Goal: Navigation & Orientation: Find specific page/section

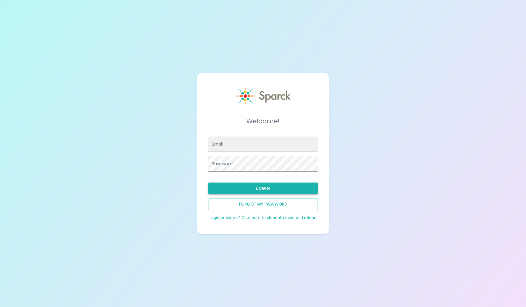
type input "Blopez@SFBayCoffee.com"
drag, startPoint x: 256, startPoint y: 186, endPoint x: 259, endPoint y: 184, distance: 4.3
click at [259, 184] on button "Login" at bounding box center [263, 189] width 110 height 12
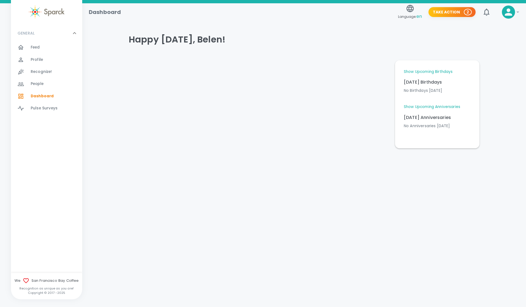
click at [442, 71] on link "Show Upcoming Birthdays" at bounding box center [428, 71] width 49 height 5
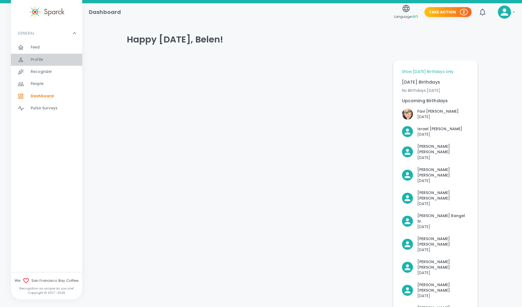
click at [39, 63] on span "Profile 0" at bounding box center [37, 60] width 12 height 8
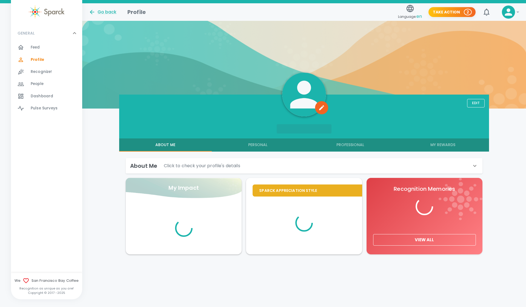
click at [40, 52] on div "Feed 0" at bounding box center [46, 47] width 71 height 12
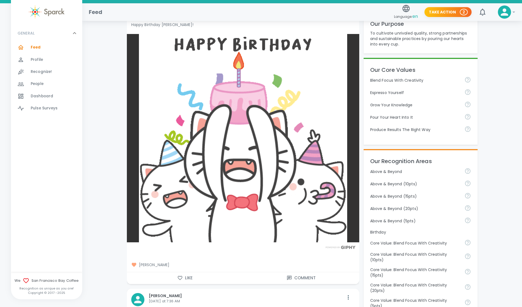
scroll to position [101, 0]
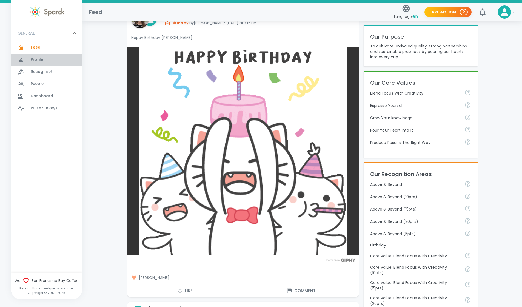
click at [48, 64] on div "Profile 0" at bounding box center [57, 60] width 52 height 8
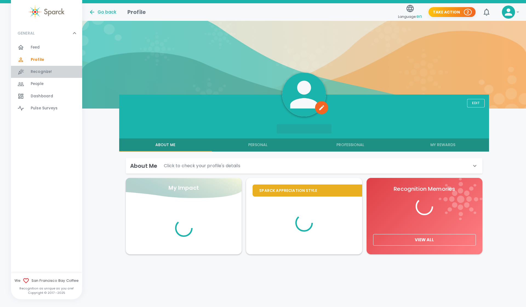
click at [43, 73] on span "Recognize!" at bounding box center [41, 71] width 21 height 5
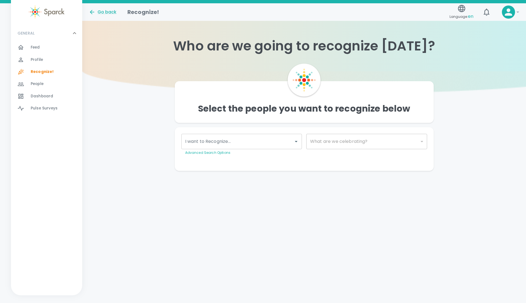
click at [44, 82] on div "People 0" at bounding box center [57, 84] width 52 height 8
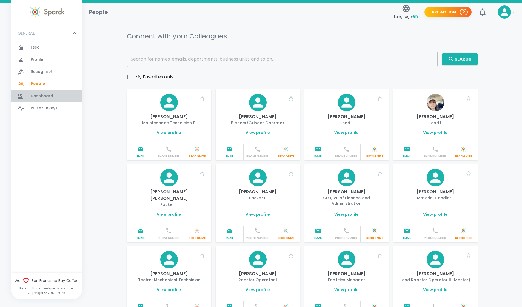
click at [56, 95] on div "Dashboard 0" at bounding box center [57, 96] width 52 height 8
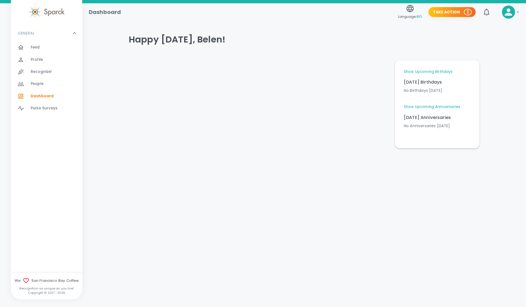
click at [434, 70] on link "Show Upcoming Birthdays" at bounding box center [428, 71] width 49 height 5
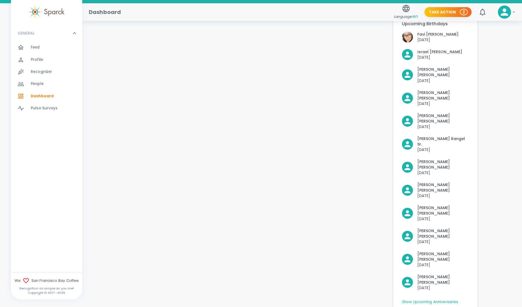
scroll to position [87, 0]
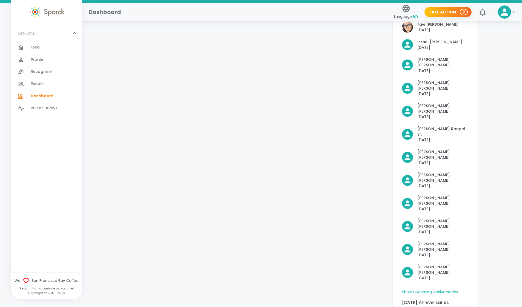
click at [438, 290] on link "Show Upcoming Anniversaries" at bounding box center [430, 292] width 56 height 5
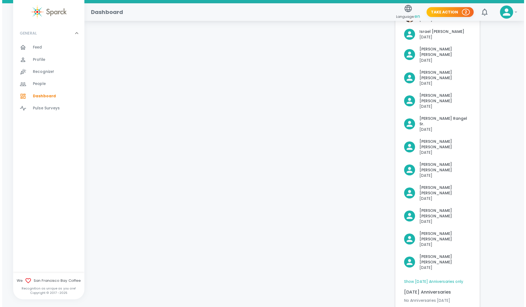
scroll to position [0, 0]
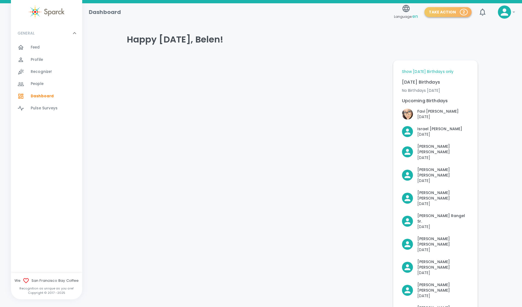
click at [450, 11] on button "Take Action 2" at bounding box center [448, 12] width 47 height 10
